Goal: Task Accomplishment & Management: Use online tool/utility

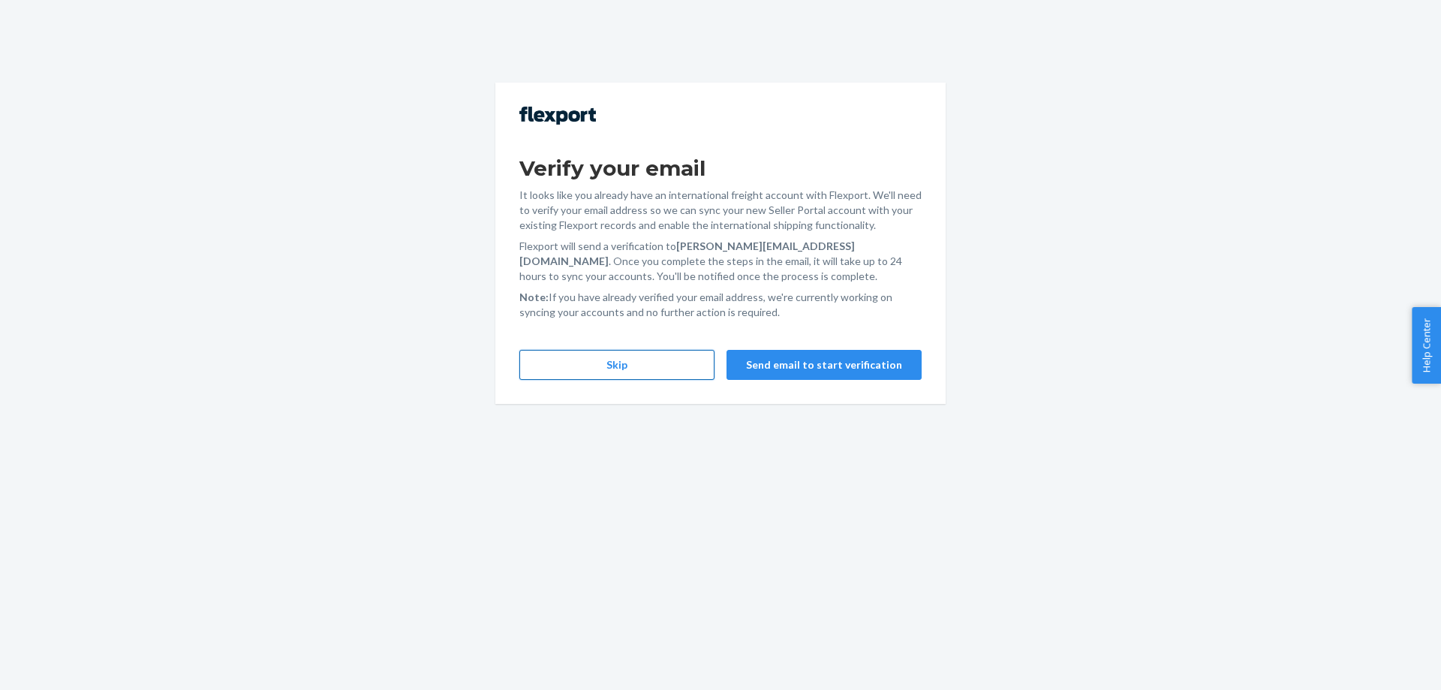
click at [645, 363] on button "Skip" at bounding box center [616, 365] width 195 height 30
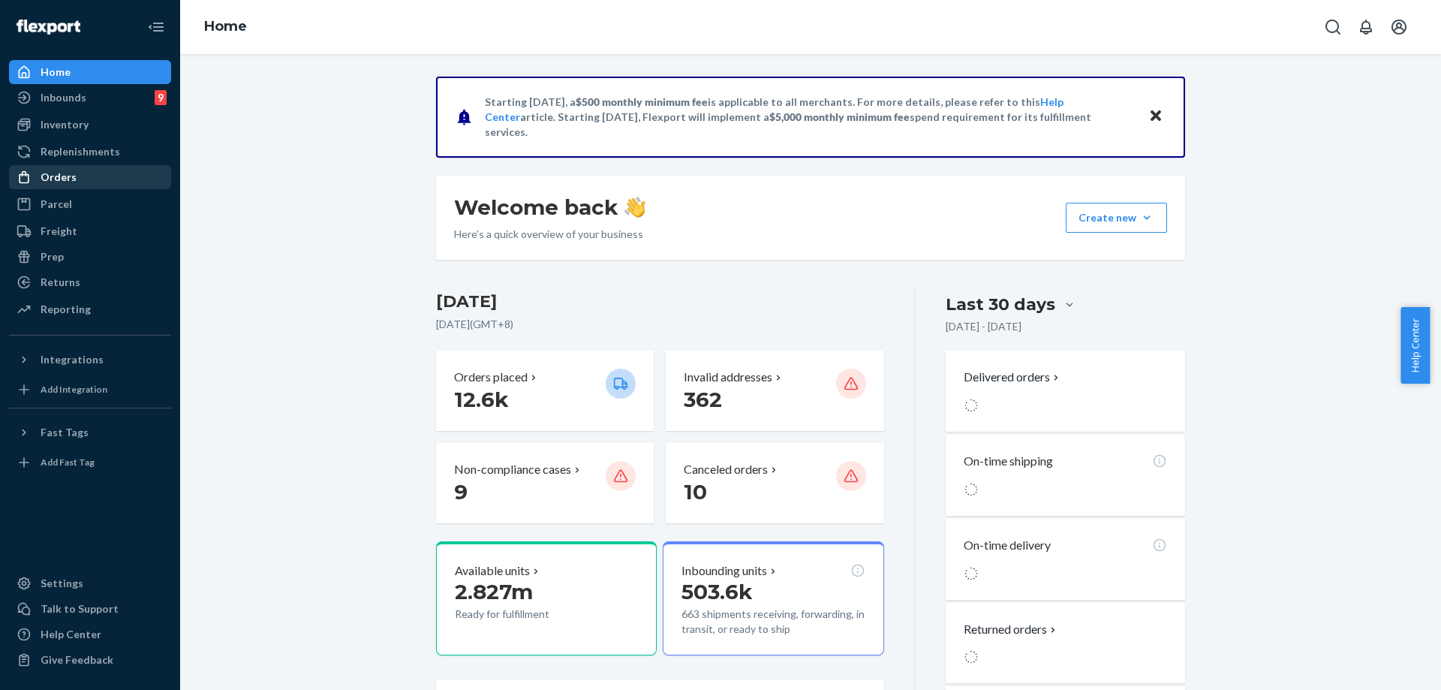
click at [74, 180] on div "Orders" at bounding box center [90, 177] width 159 height 21
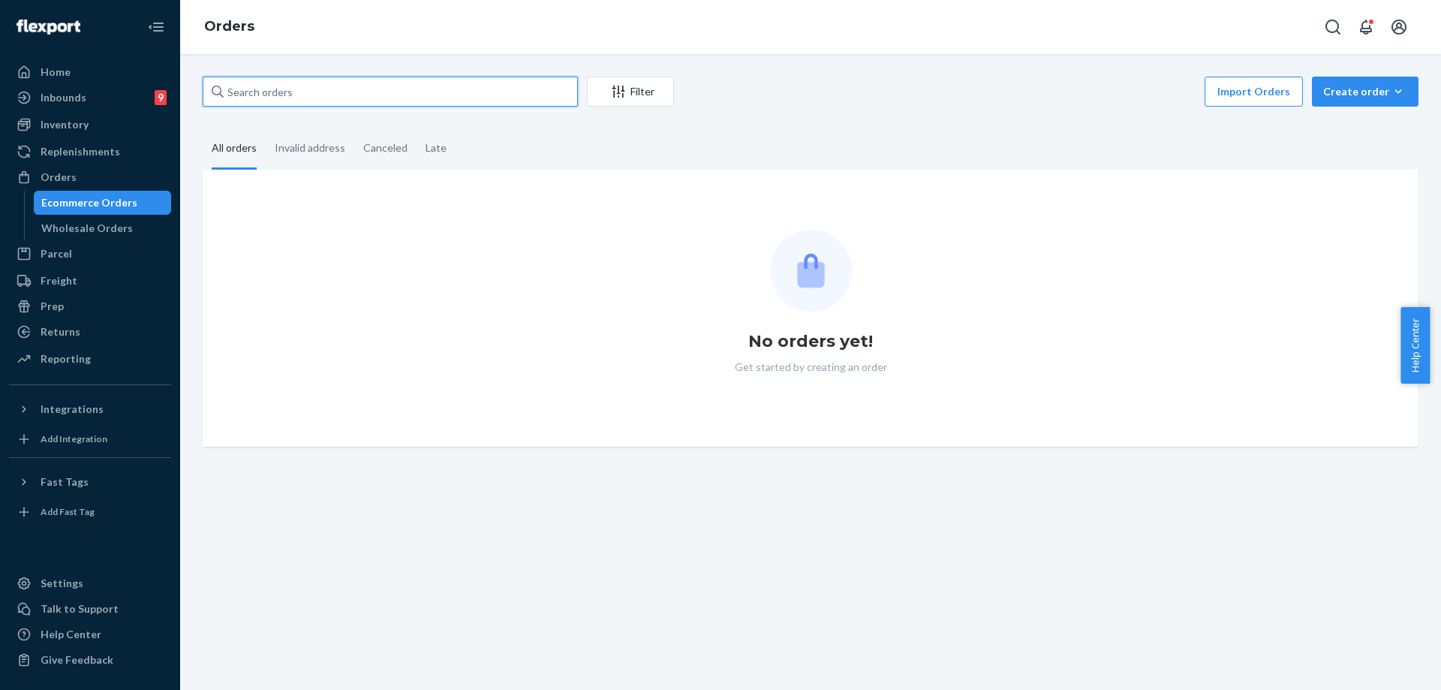
click at [392, 92] on input "text" at bounding box center [390, 92] width 375 height 30
paste input "#254354821"
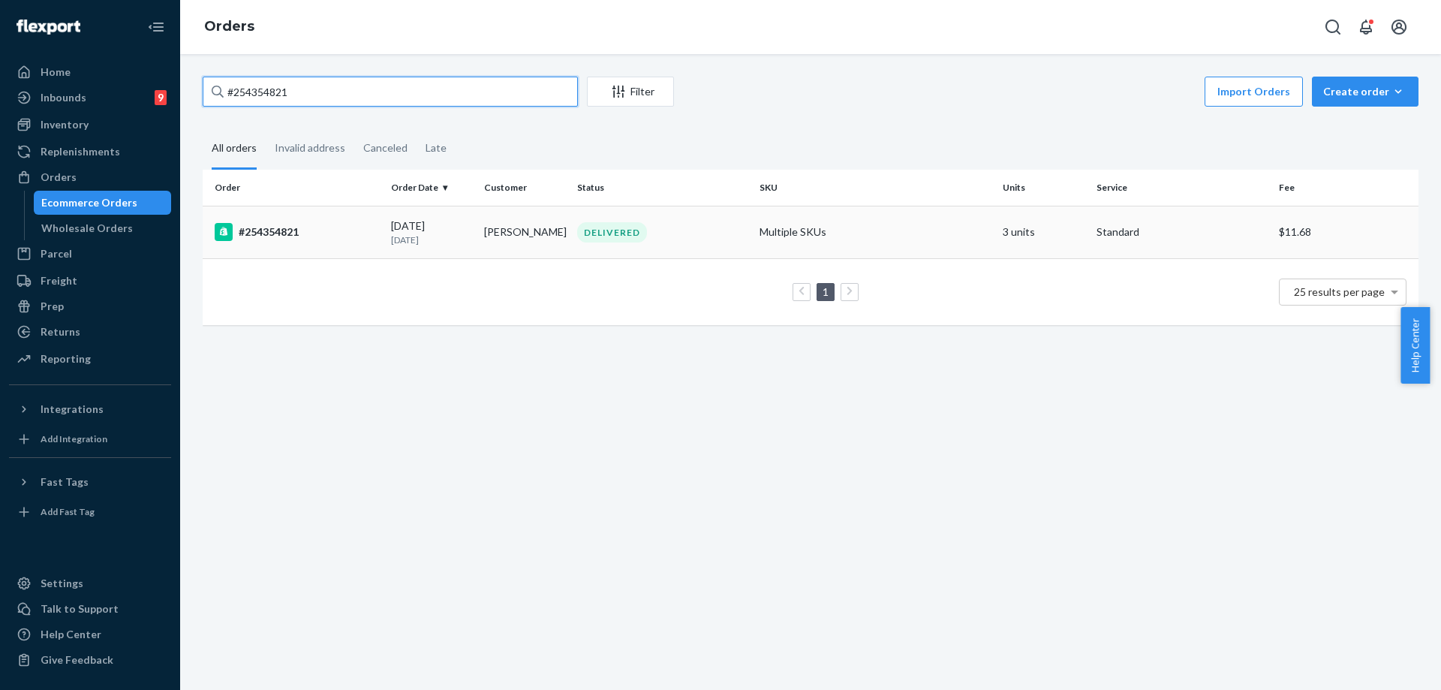
type input "#254354821"
click at [681, 233] on div "DELIVERED" at bounding box center [662, 232] width 176 height 20
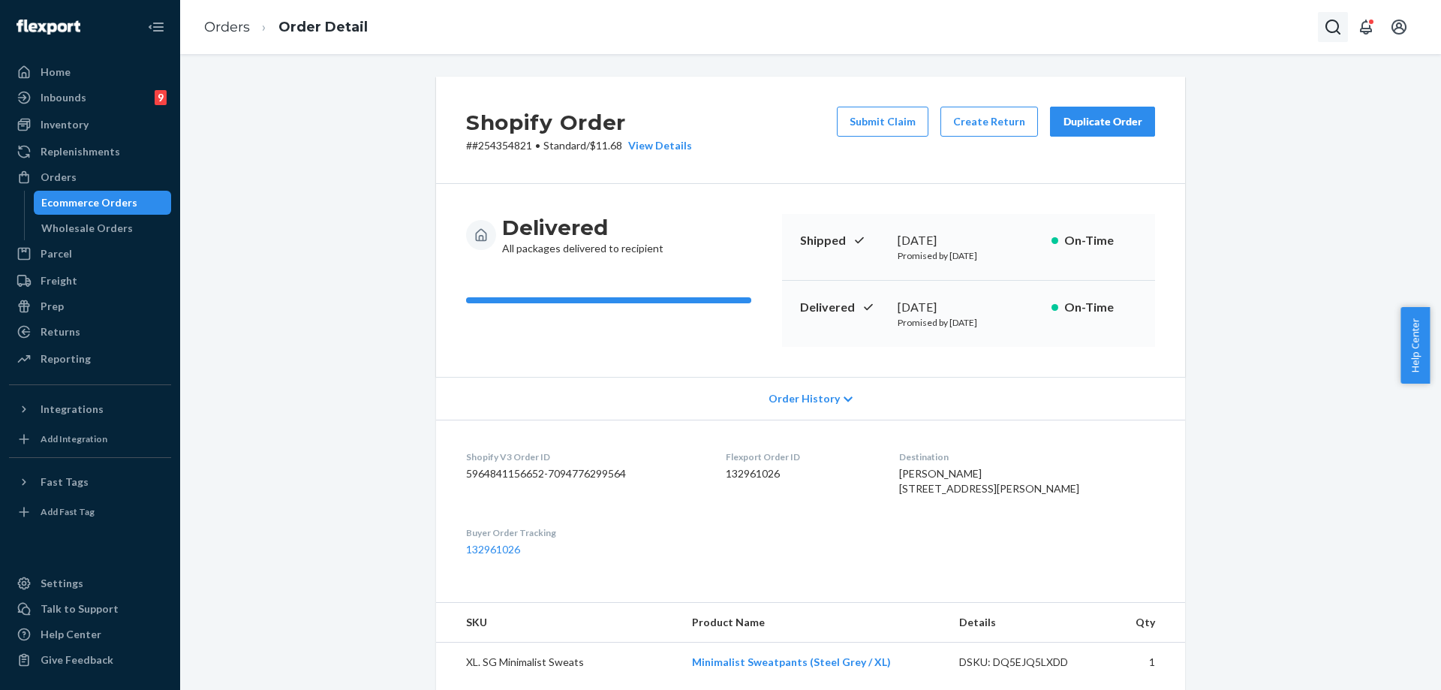
click at [1333, 23] on icon "Open Search Box" at bounding box center [1333, 27] width 18 height 18
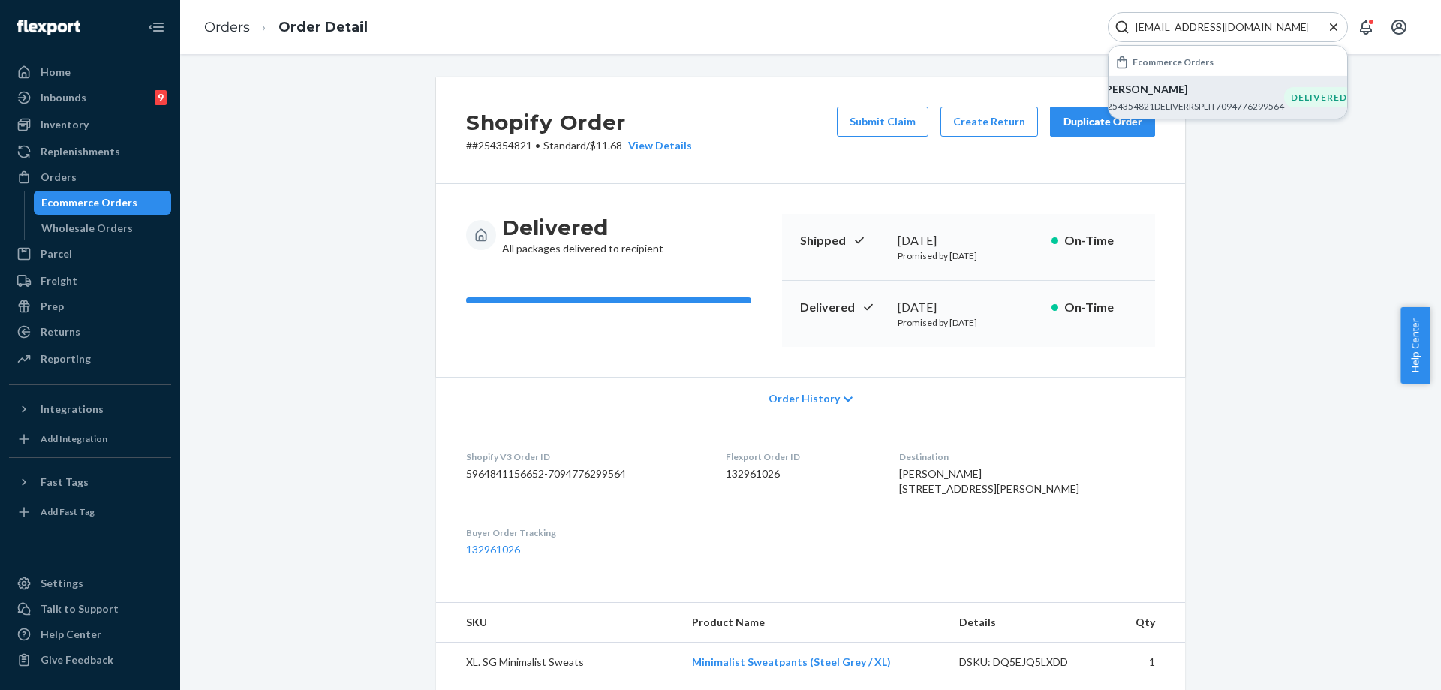
type input "[EMAIL_ADDRESS][DOMAIN_NAME]"
click at [1171, 102] on p "#254354821DELIVERRSPLIT7094776299564" at bounding box center [1193, 106] width 182 height 13
click at [1196, 92] on p "[PERSON_NAME]" at bounding box center [1193, 89] width 182 height 15
click at [1303, 94] on div "DELIVERED" at bounding box center [1319, 97] width 70 height 20
drag, startPoint x: 1087, startPoint y: 125, endPoint x: 1039, endPoint y: 116, distance: 48.9
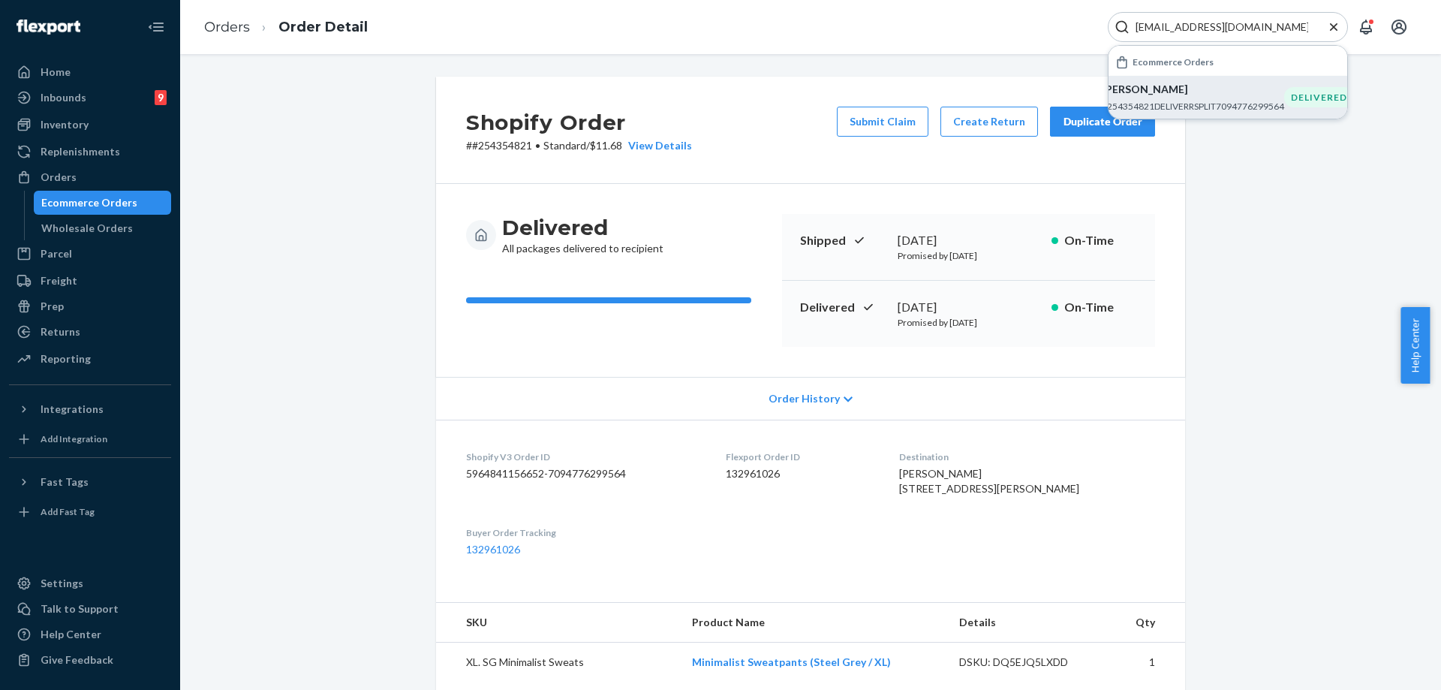
click at [1087, 125] on div "Duplicate Order" at bounding box center [1103, 121] width 80 height 15
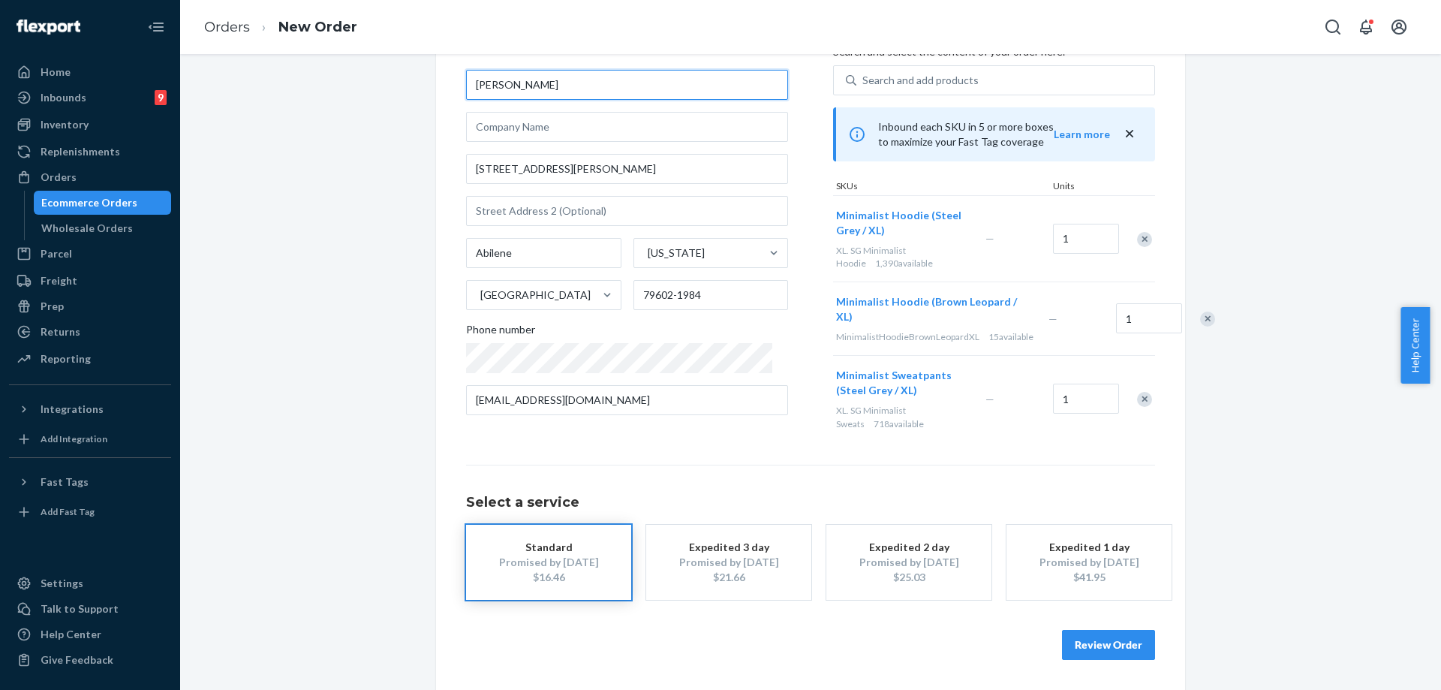
scroll to position [97, 0]
click at [1092, 643] on button "Review Order" at bounding box center [1108, 645] width 93 height 30
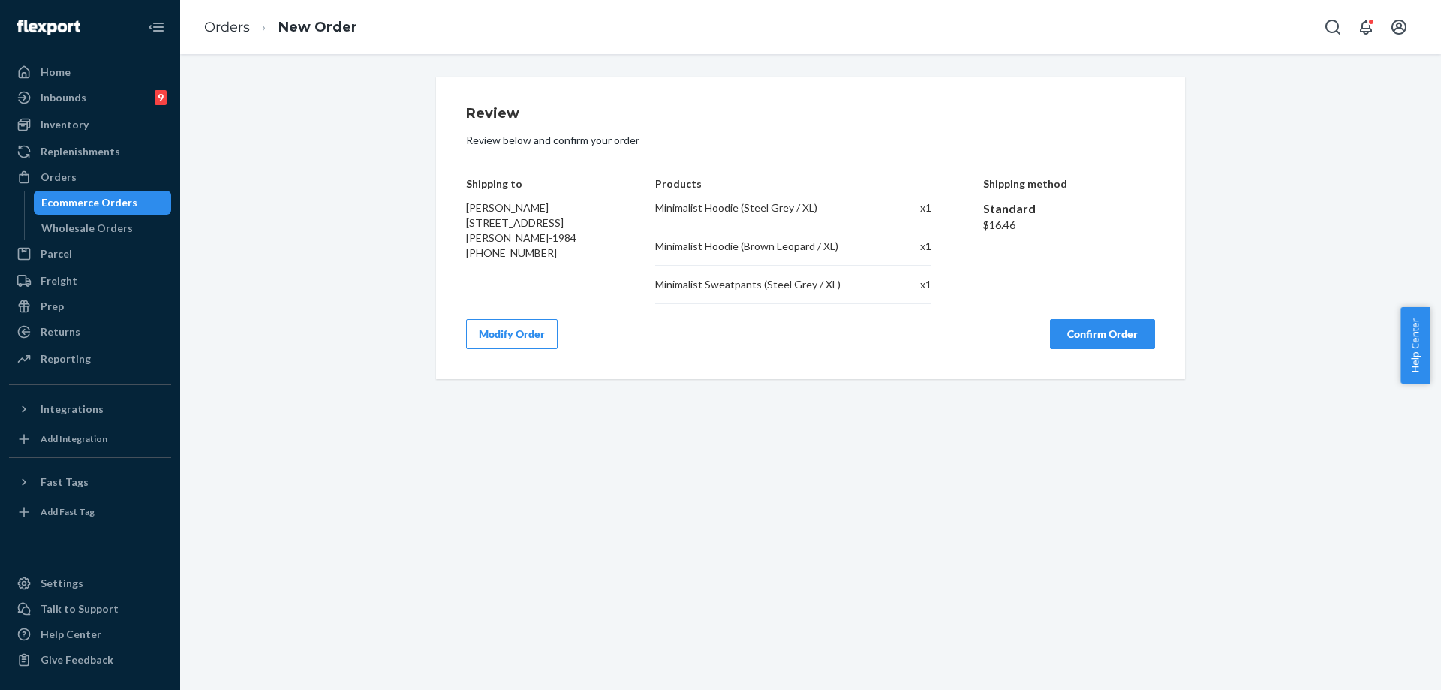
scroll to position [0, 0]
click at [1096, 323] on button "Confirm Order" at bounding box center [1102, 334] width 105 height 30
